Goal: Task Accomplishment & Management: Use online tool/utility

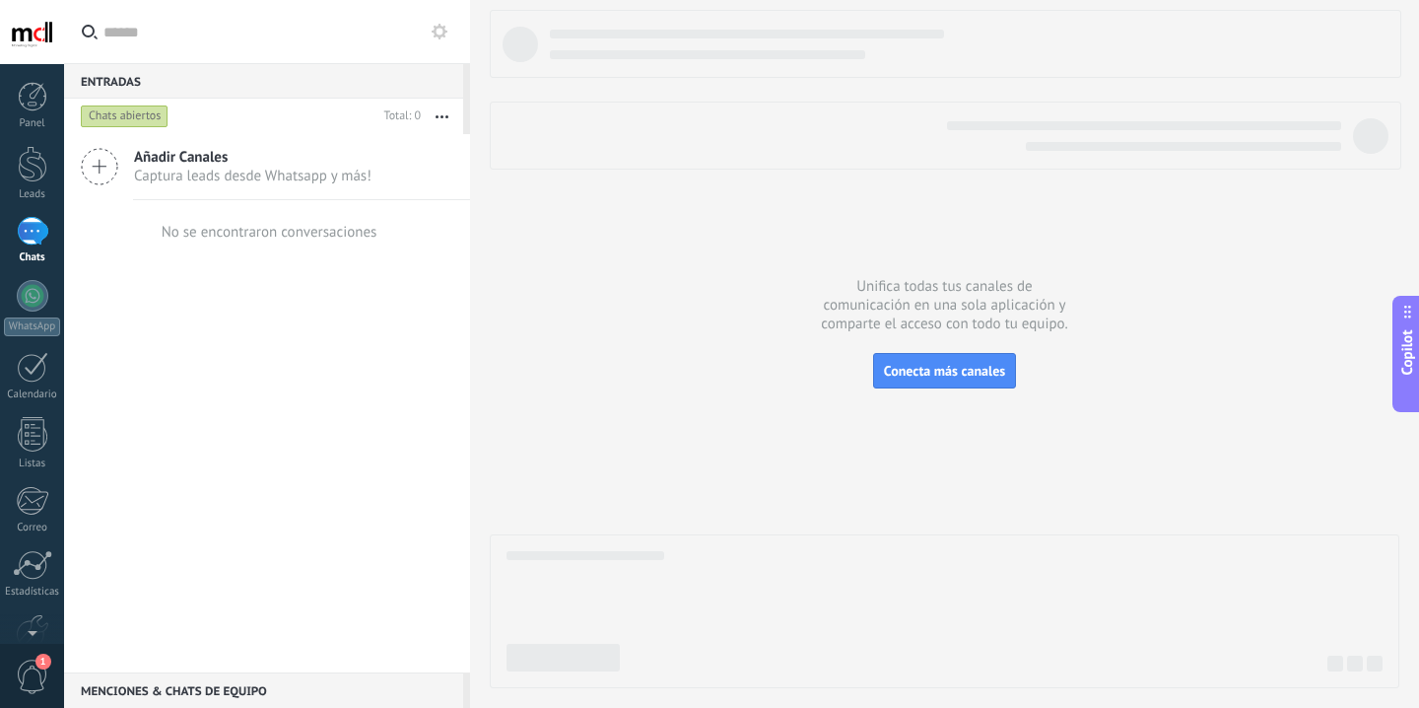
click at [25, 237] on div at bounding box center [33, 231] width 32 height 29
click at [181, 178] on span "Captura leads desde Whatsapp y más!" at bounding box center [253, 176] width 238 height 19
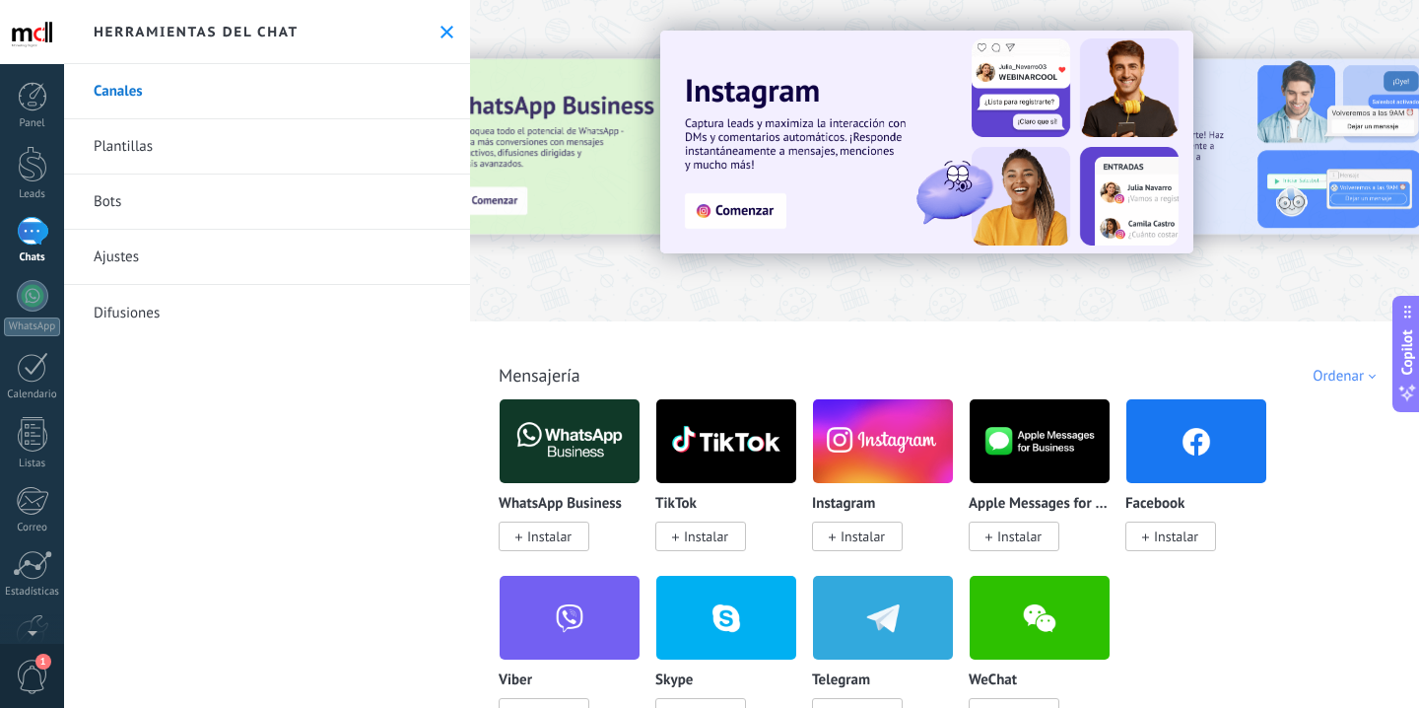
click at [574, 430] on img at bounding box center [570, 441] width 140 height 96
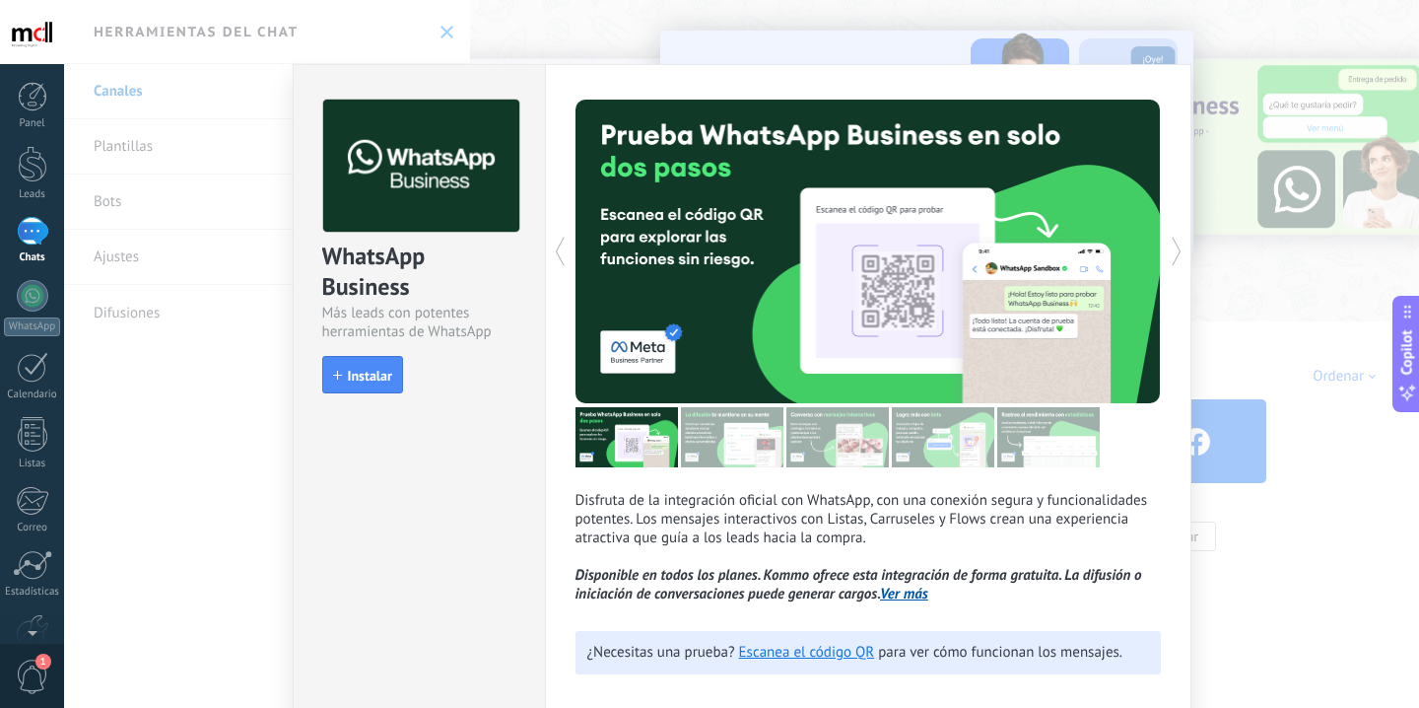
click at [1316, 144] on div "WhatsApp Business Más leads con potentes herramientas de WhatsApp install Insta…" at bounding box center [741, 354] width 1355 height 708
